Goal: Information Seeking & Learning: Learn about a topic

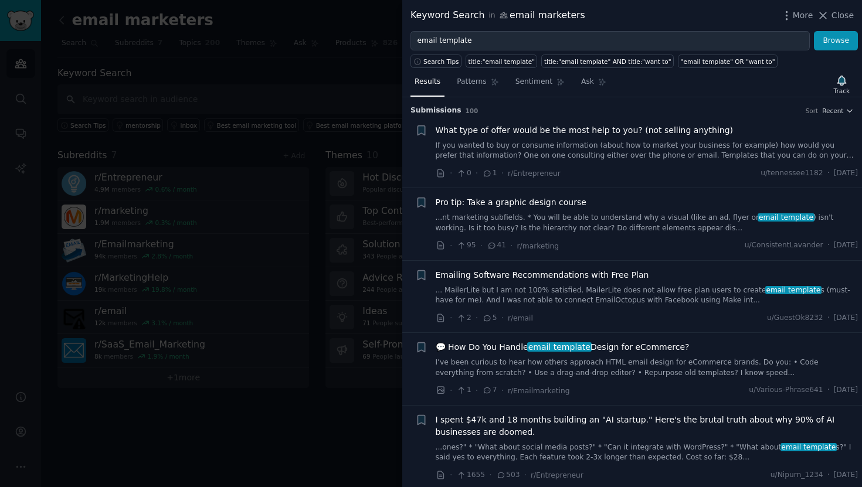
click at [198, 115] on div at bounding box center [431, 243] width 862 height 487
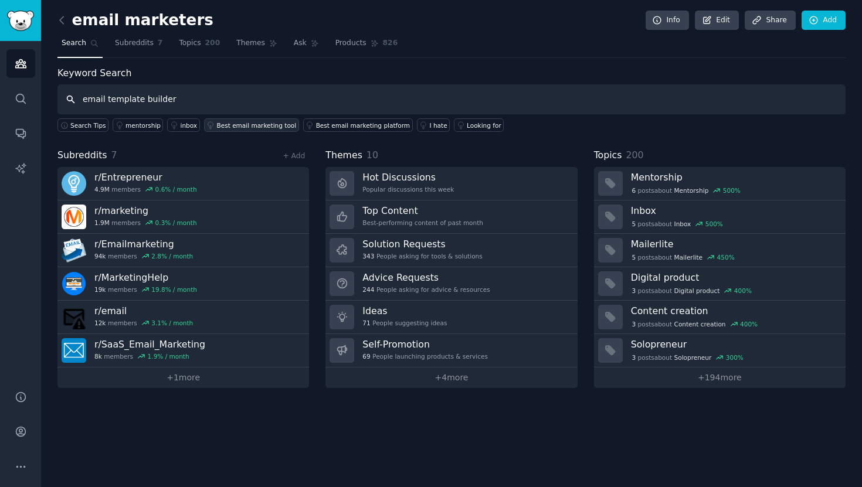
type input "email template builder"
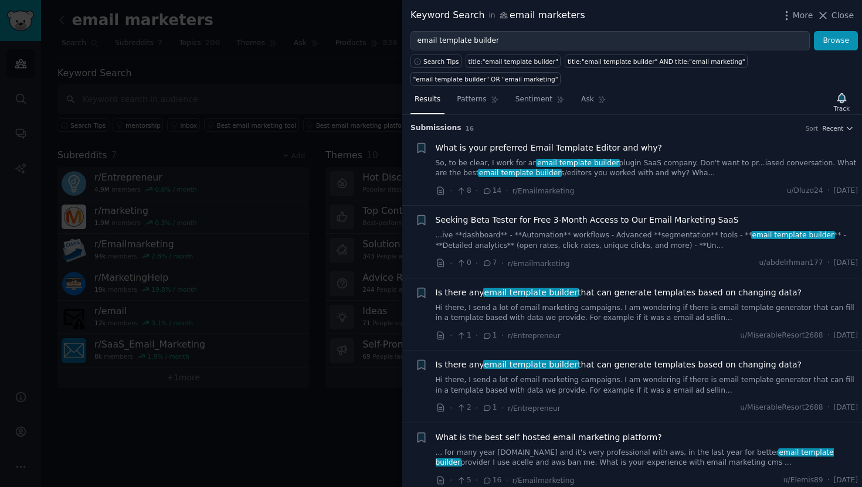
click at [650, 149] on div "What is your preferred Email Template Editor and why?" at bounding box center [647, 148] width 423 height 12
click at [554, 146] on span "What is your preferred Email Template Editor and why?" at bounding box center [549, 148] width 227 height 12
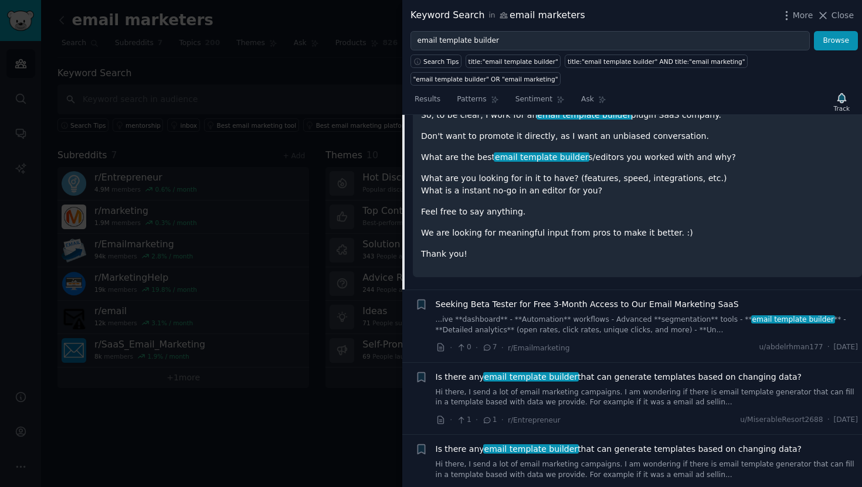
scroll to position [158, 0]
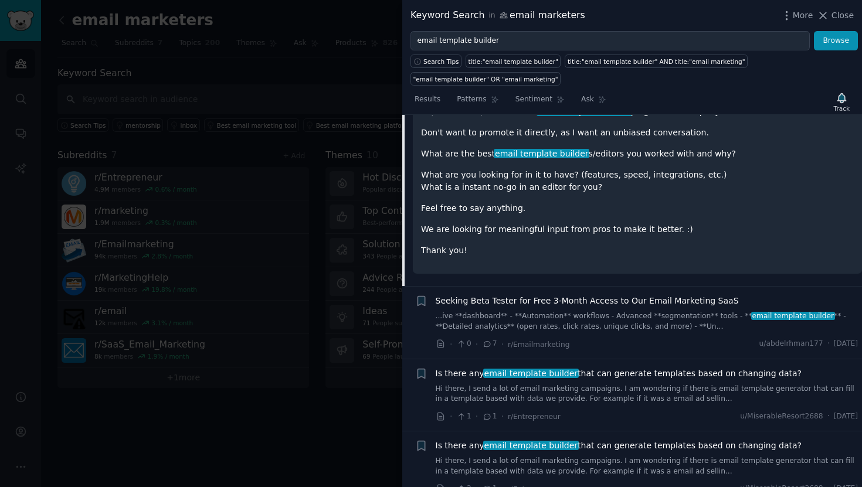
click at [642, 302] on span "Seeking Beta Tester for Free 3-Month Access to Our Email Marketing SaaS" at bounding box center [587, 301] width 303 height 12
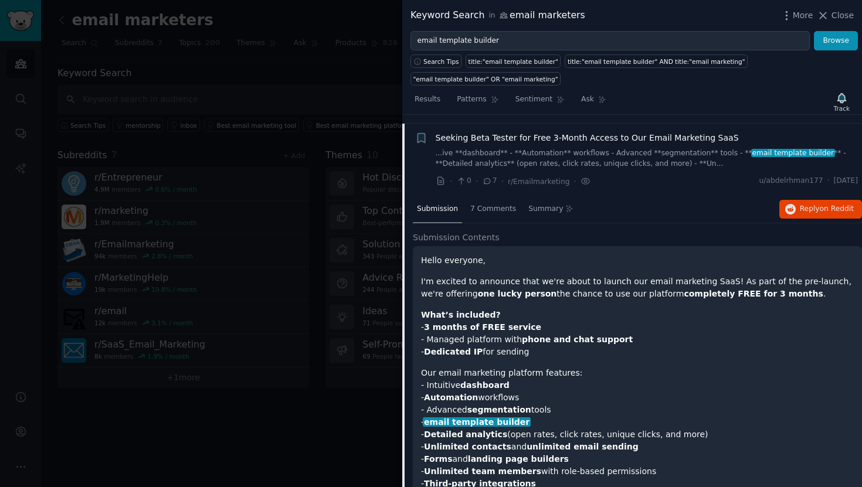
scroll to position [71, 0]
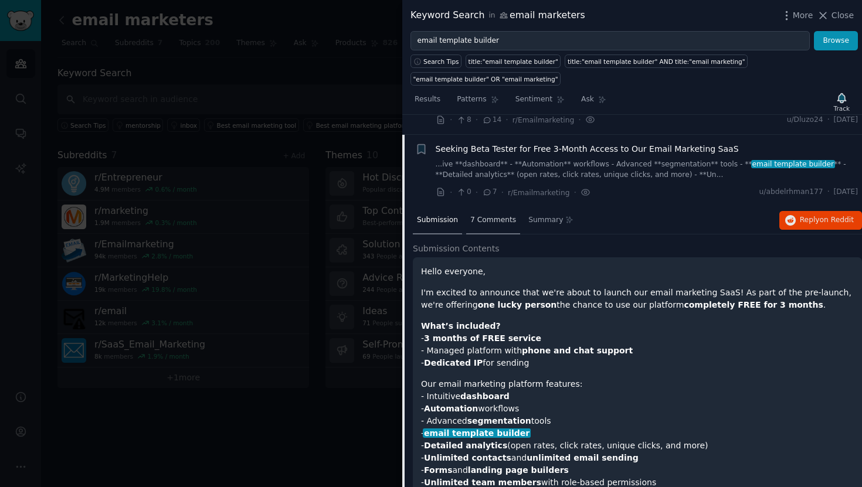
click at [483, 223] on span "7 Comments" at bounding box center [493, 220] width 46 height 11
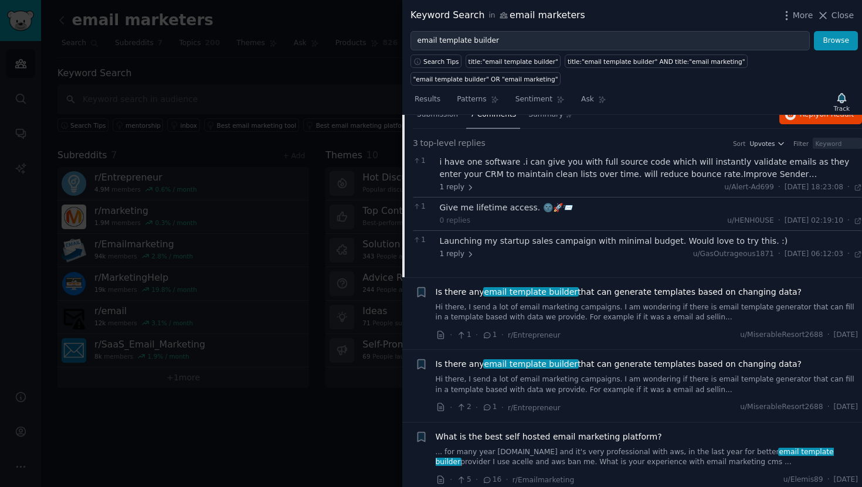
scroll to position [177, 0]
click at [632, 313] on link "Hi there, I send a lot of email marketing campaigns. I am wondering if there is…" at bounding box center [647, 312] width 423 height 21
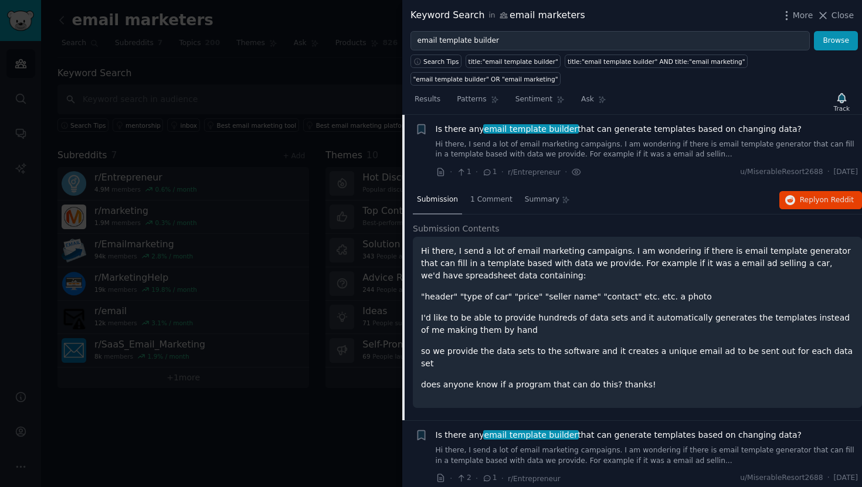
scroll to position [150, 0]
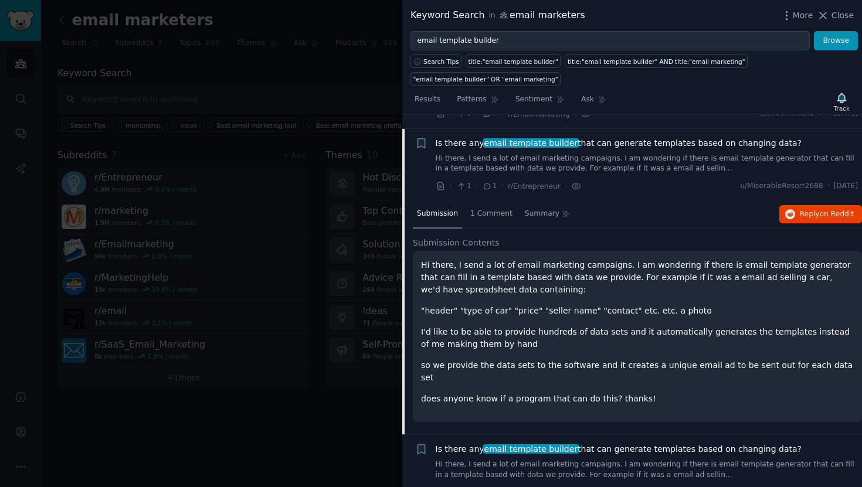
click at [600, 161] on link "Hi there, I send a lot of email marketing campaigns. I am wondering if there is…" at bounding box center [647, 164] width 423 height 21
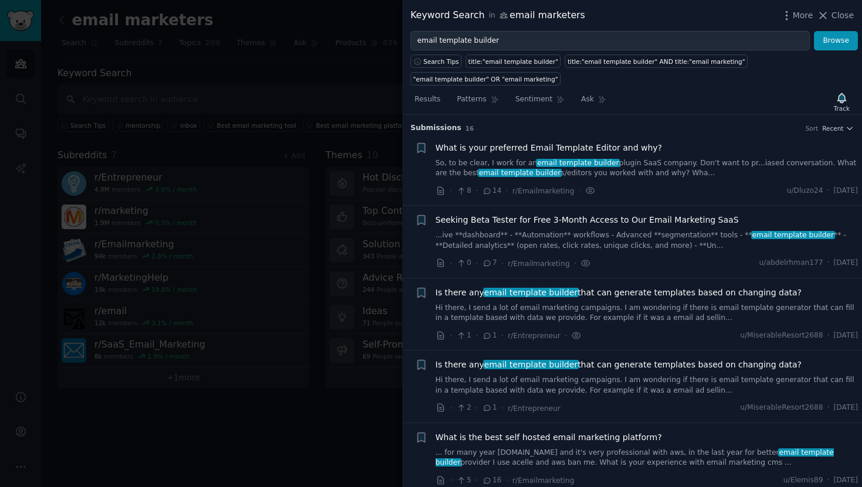
click at [634, 162] on link "So, to be clear, I work for an email template builder plugin SaaS company. Don'…" at bounding box center [647, 168] width 423 height 21
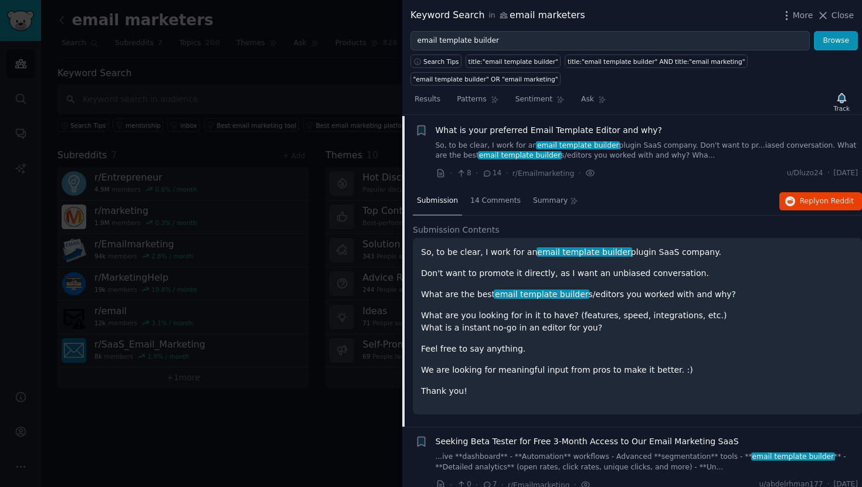
scroll to position [18, 0]
click at [475, 209] on div "14 Comments" at bounding box center [495, 201] width 59 height 28
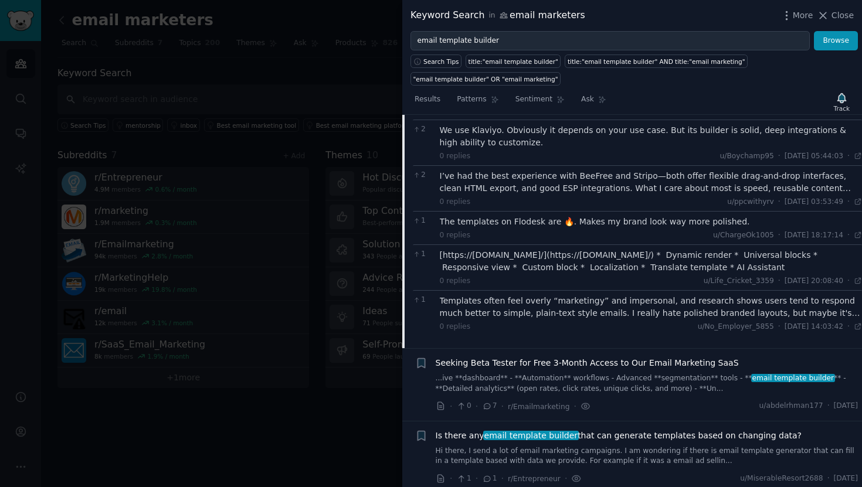
scroll to position [328, 0]
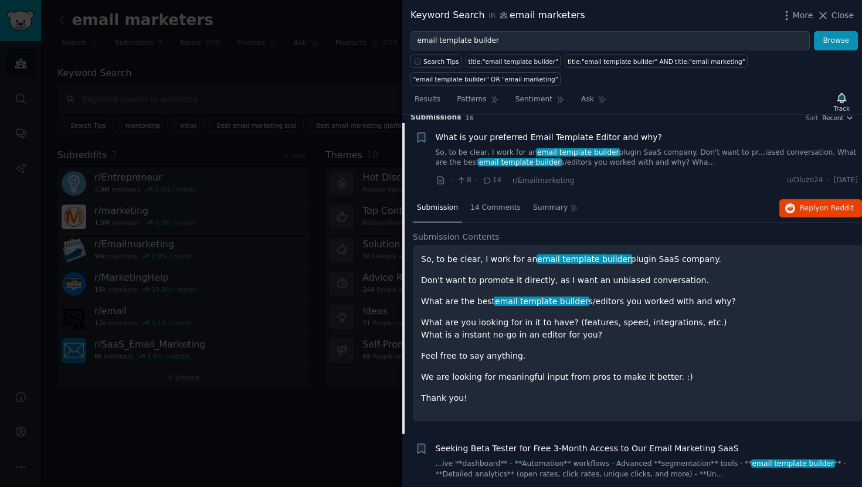
click at [609, 155] on link "So, to be clear, I work for an email template builder plugin SaaS company. Don'…" at bounding box center [647, 158] width 423 height 21
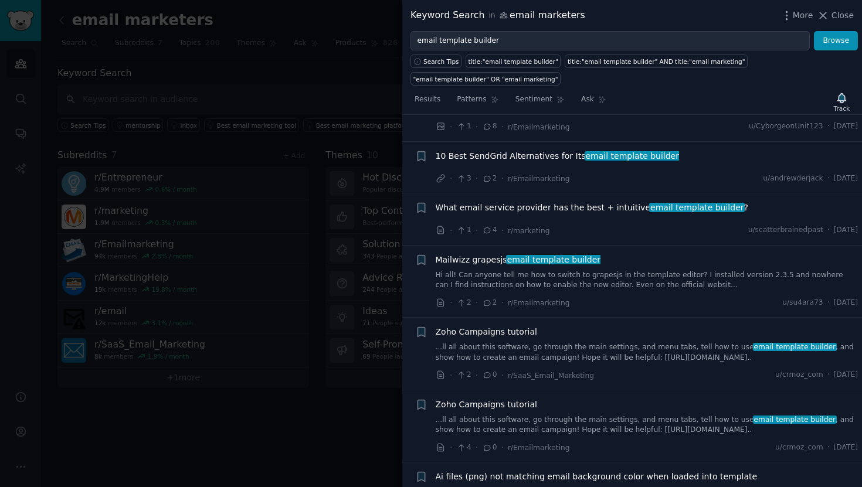
scroll to position [446, 0]
